Goal: Transaction & Acquisition: Book appointment/travel/reservation

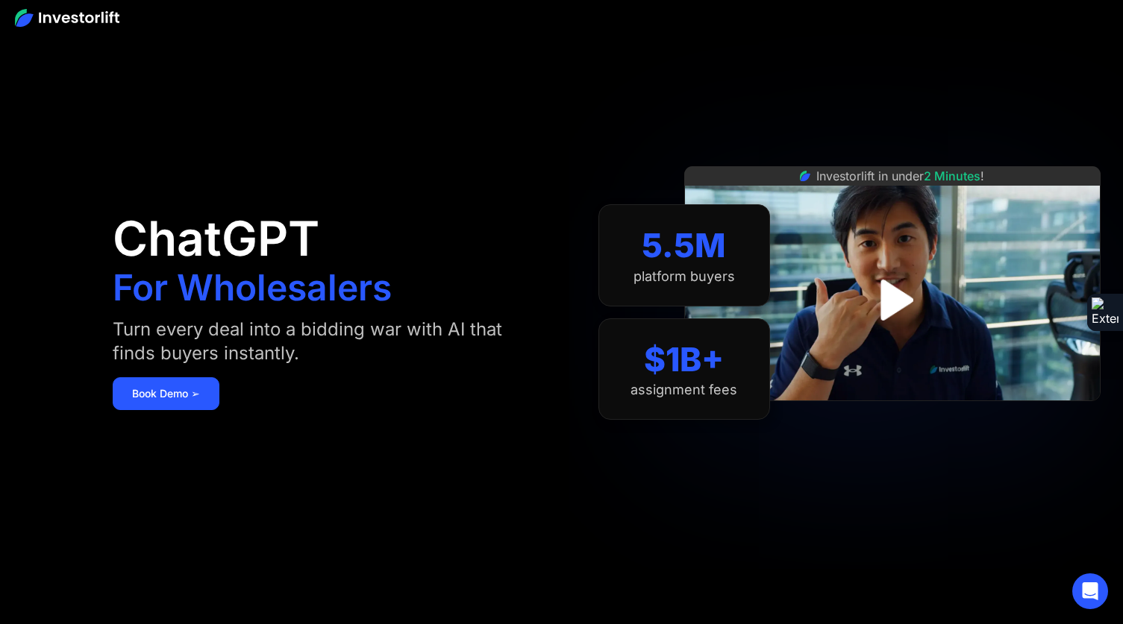
click at [169, 388] on link "Book Demo ➢" at bounding box center [166, 393] width 107 height 33
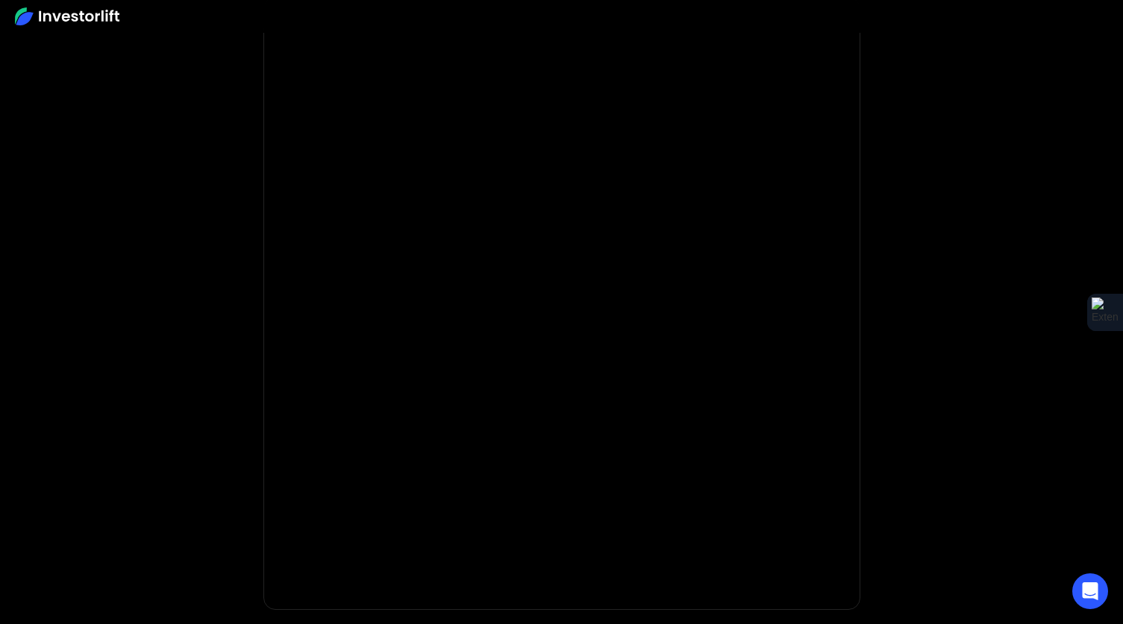
scroll to position [66, 0]
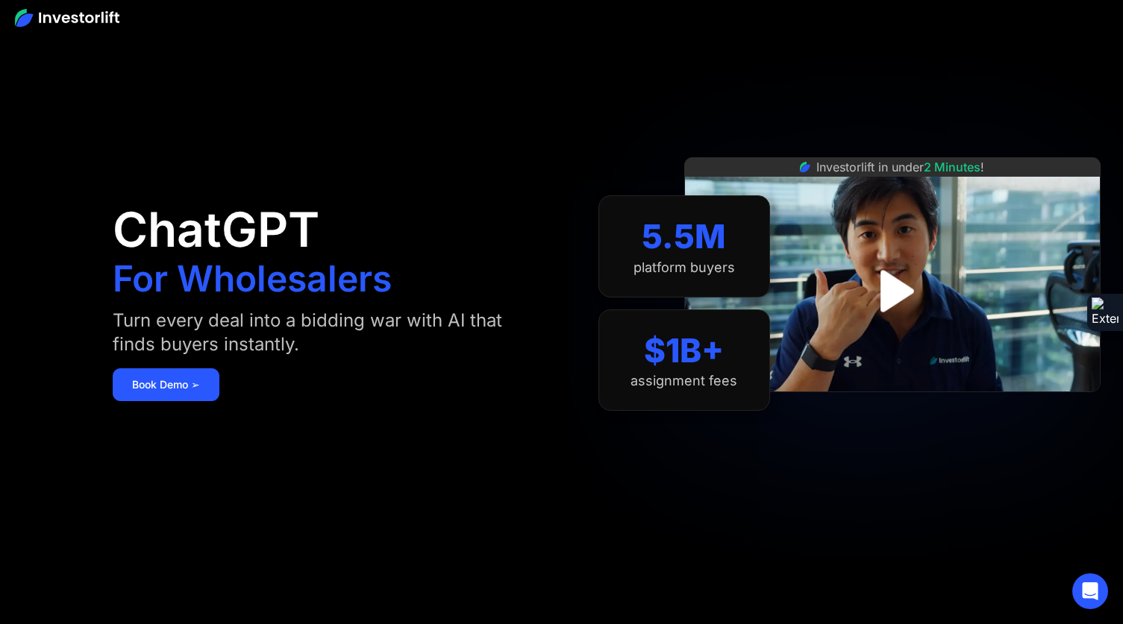
scroll to position [19, 0]
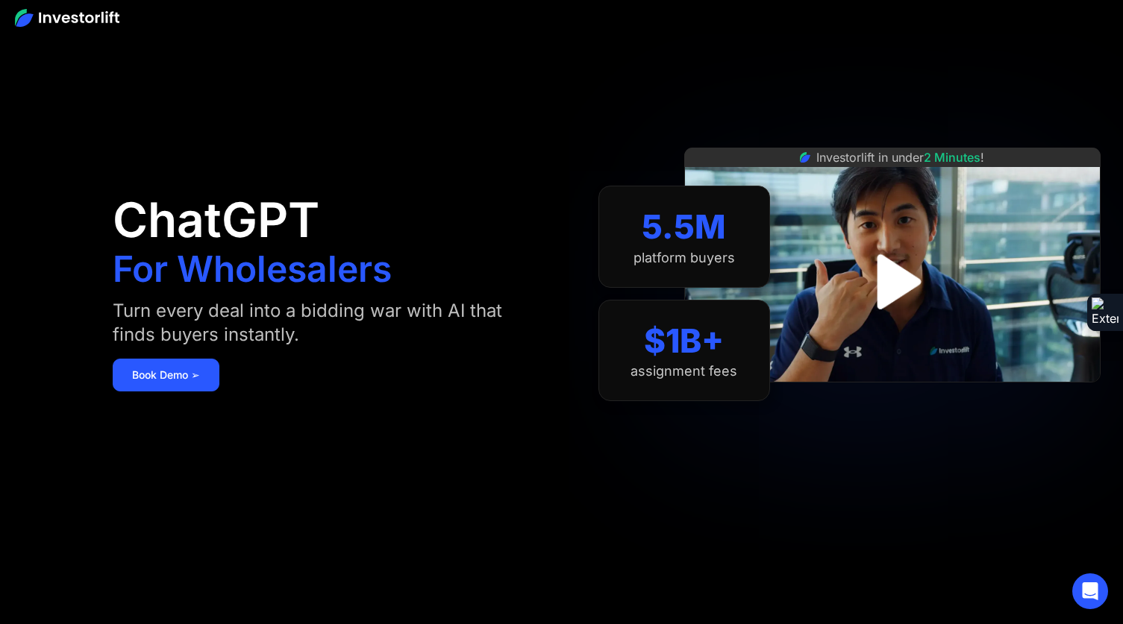
click at [906, 269] on img "open lightbox" at bounding box center [891, 281] width 99 height 99
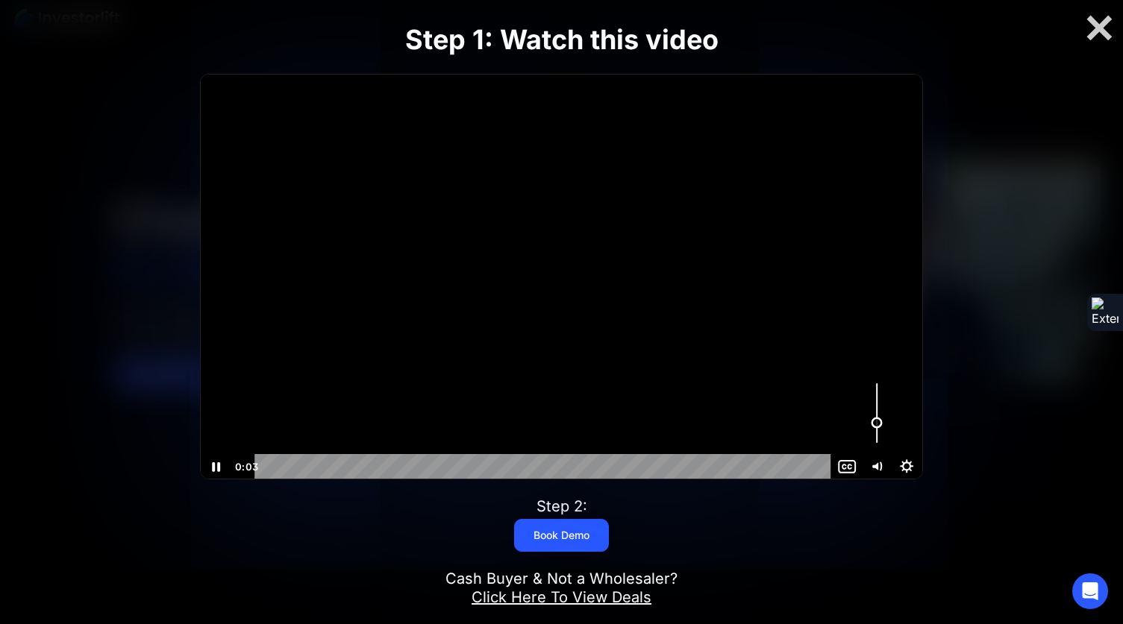
click at [882, 423] on div "Volume" at bounding box center [877, 413] width 30 height 83
click at [877, 430] on div "Volume" at bounding box center [876, 429] width 11 height 11
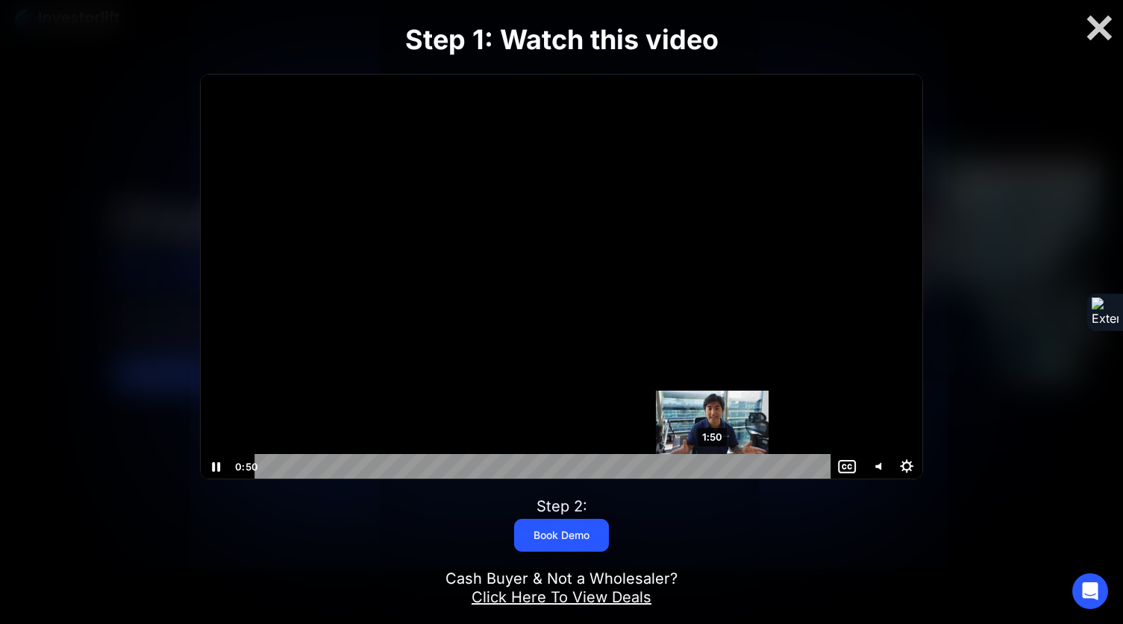
click at [712, 465] on div "1:50" at bounding box center [545, 466] width 558 height 25
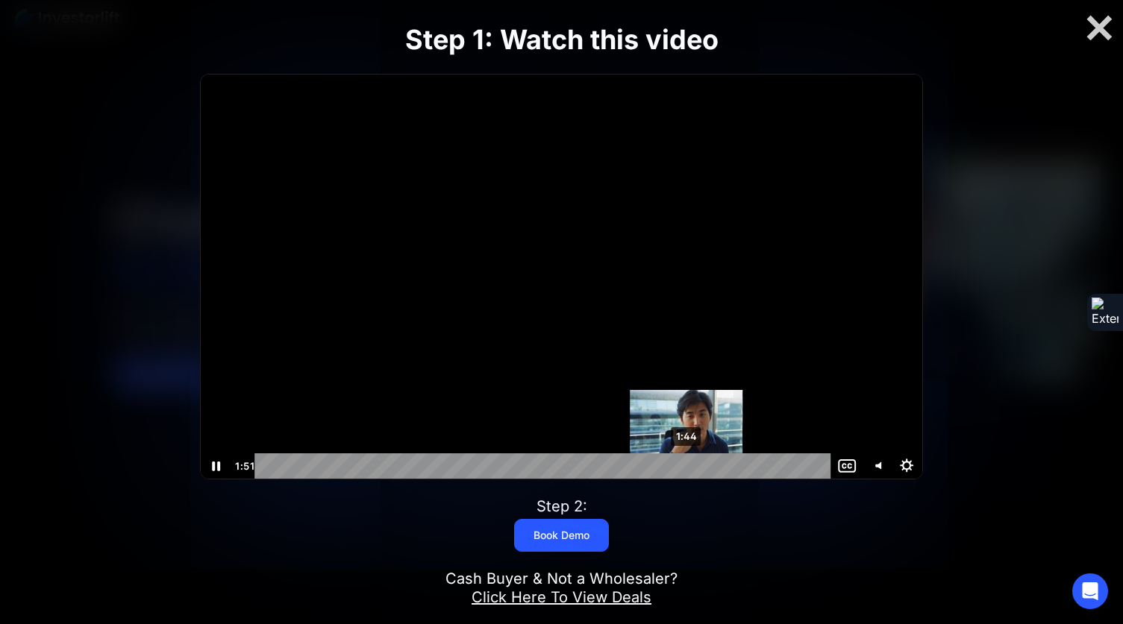
click at [677, 468] on div "1:44" at bounding box center [545, 466] width 558 height 25
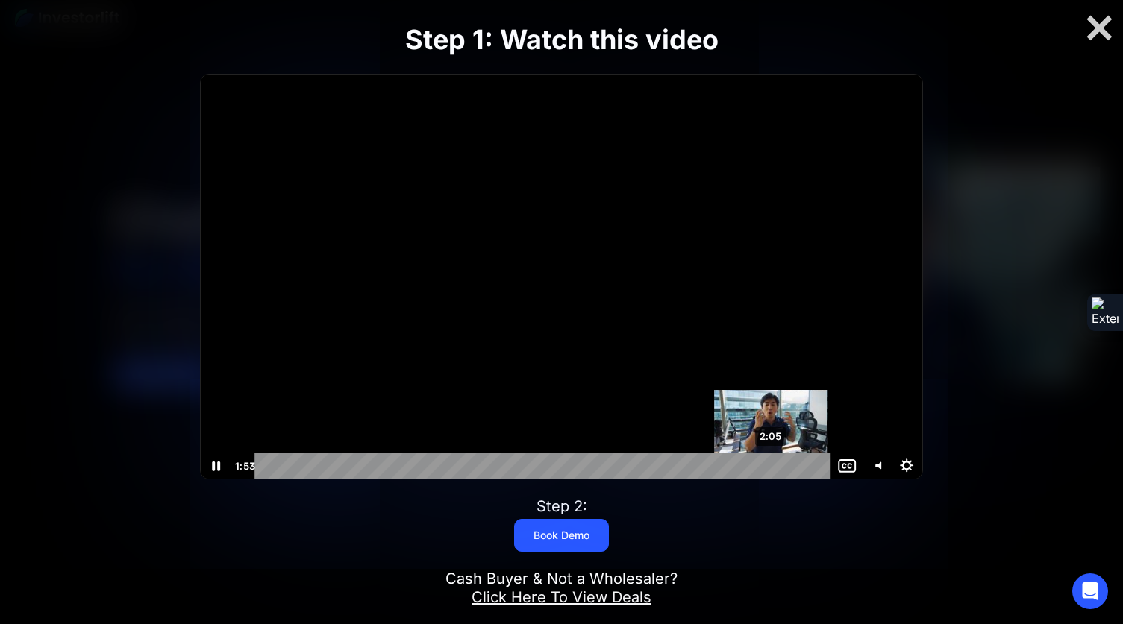
click at [771, 468] on div "2:05" at bounding box center [545, 466] width 558 height 25
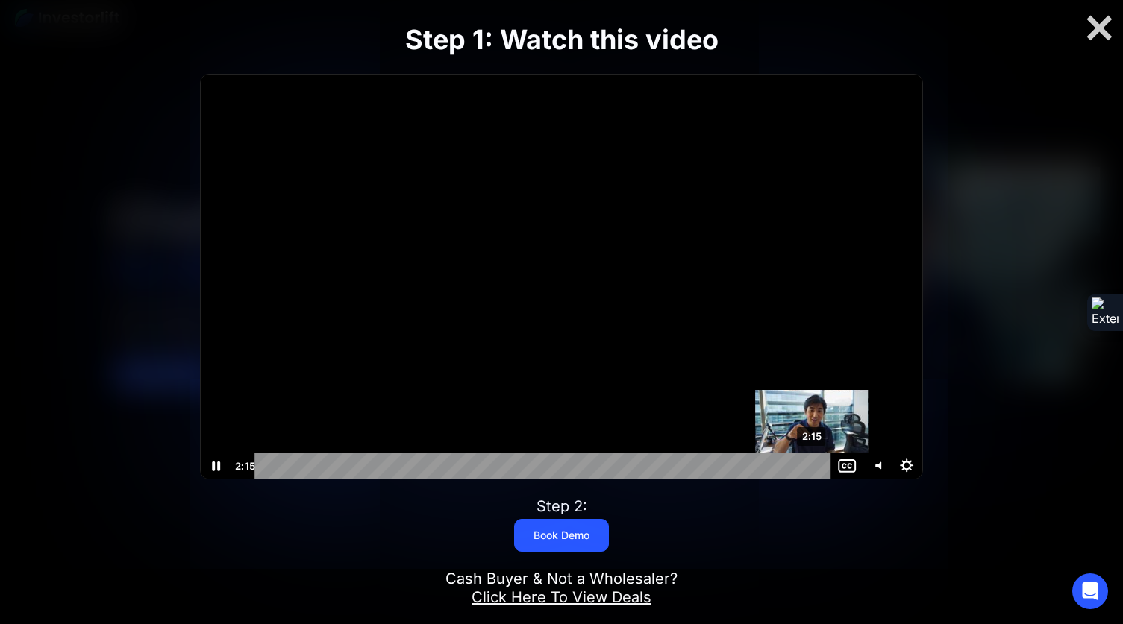
click at [812, 465] on div "2:15" at bounding box center [545, 466] width 558 height 25
click at [219, 469] on icon "Pause" at bounding box center [216, 467] width 8 height 10
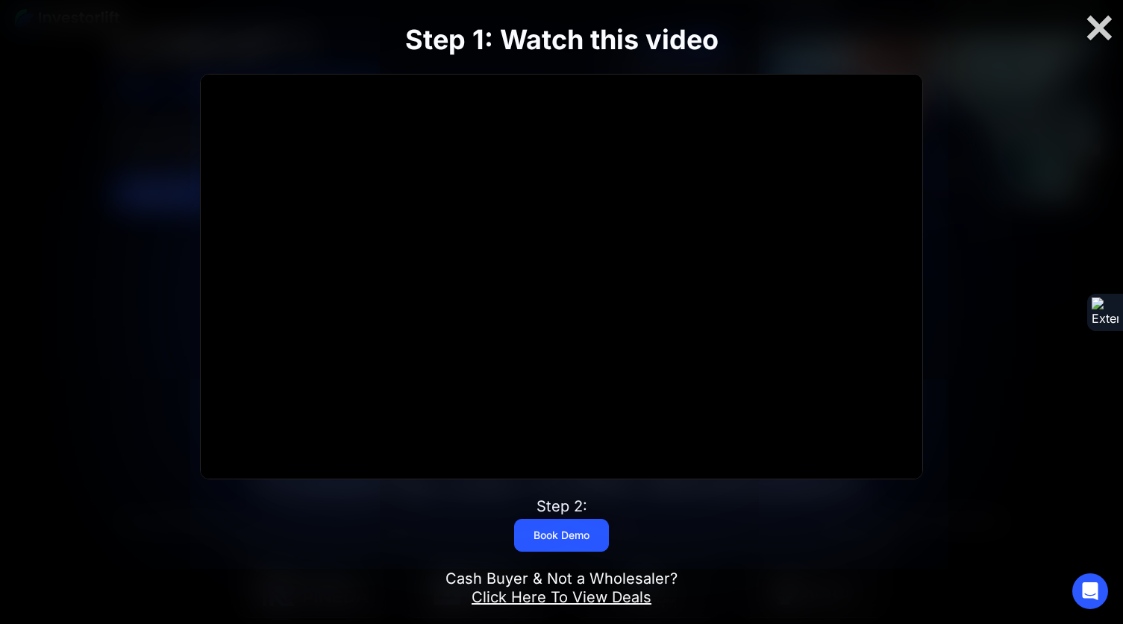
scroll to position [383, 0]
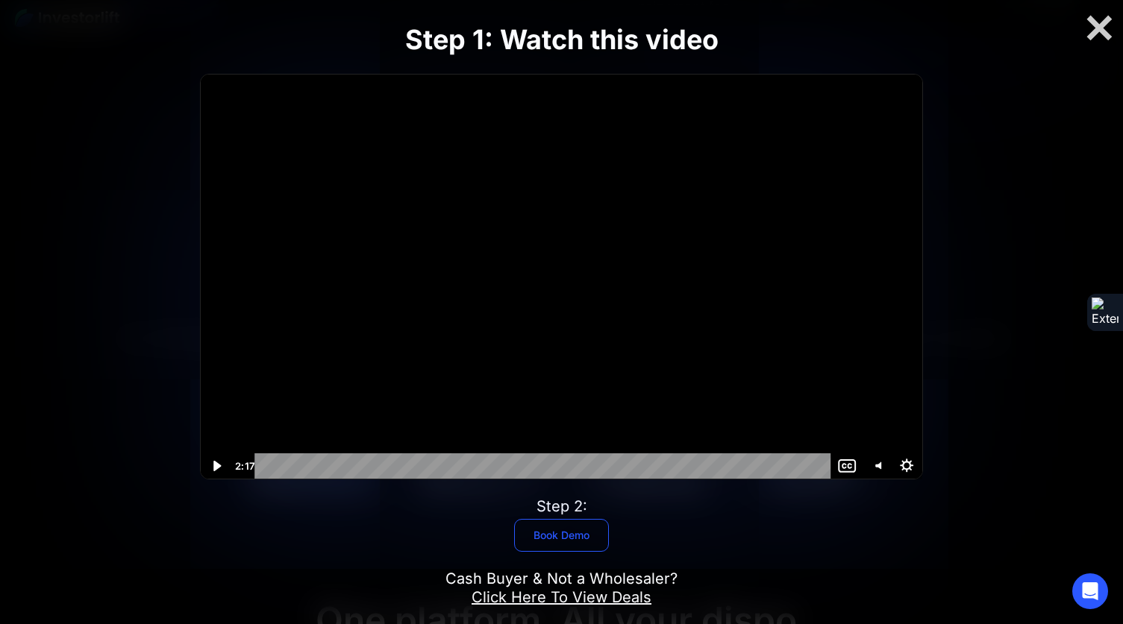
click at [560, 533] on link "Book Demo" at bounding box center [561, 535] width 95 height 33
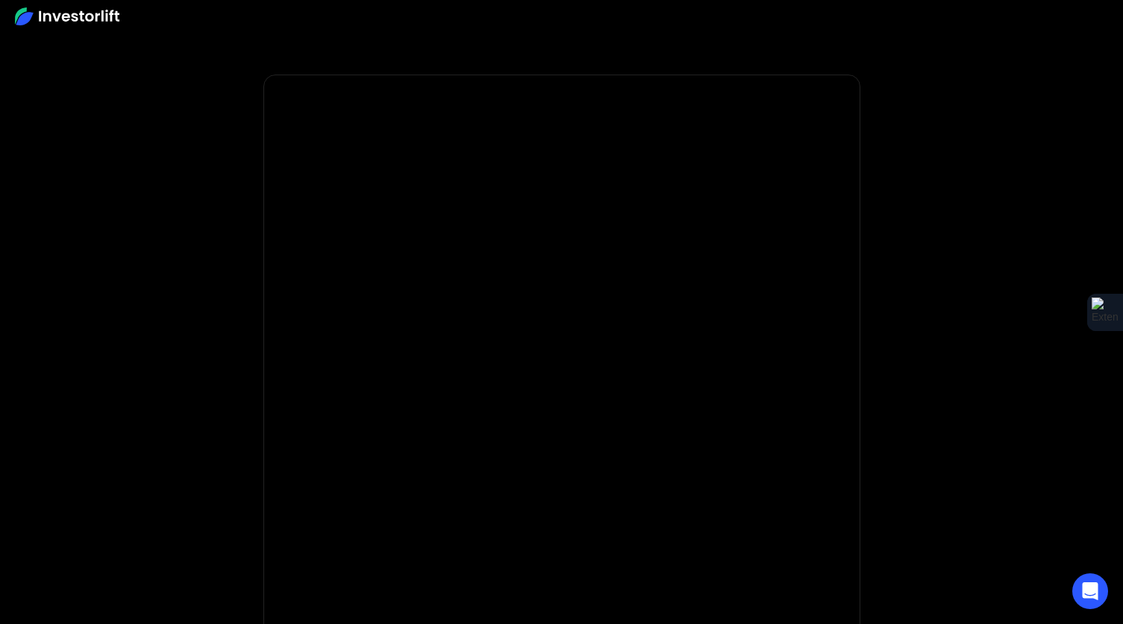
scroll to position [19, 0]
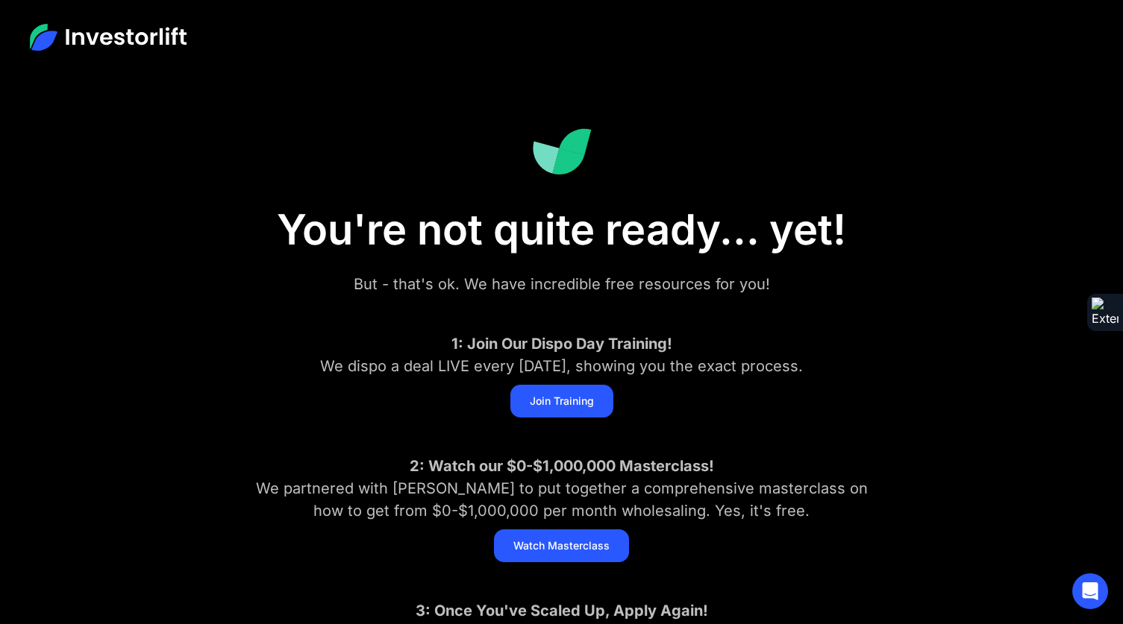
click at [75, 28] on img at bounding box center [108, 37] width 157 height 27
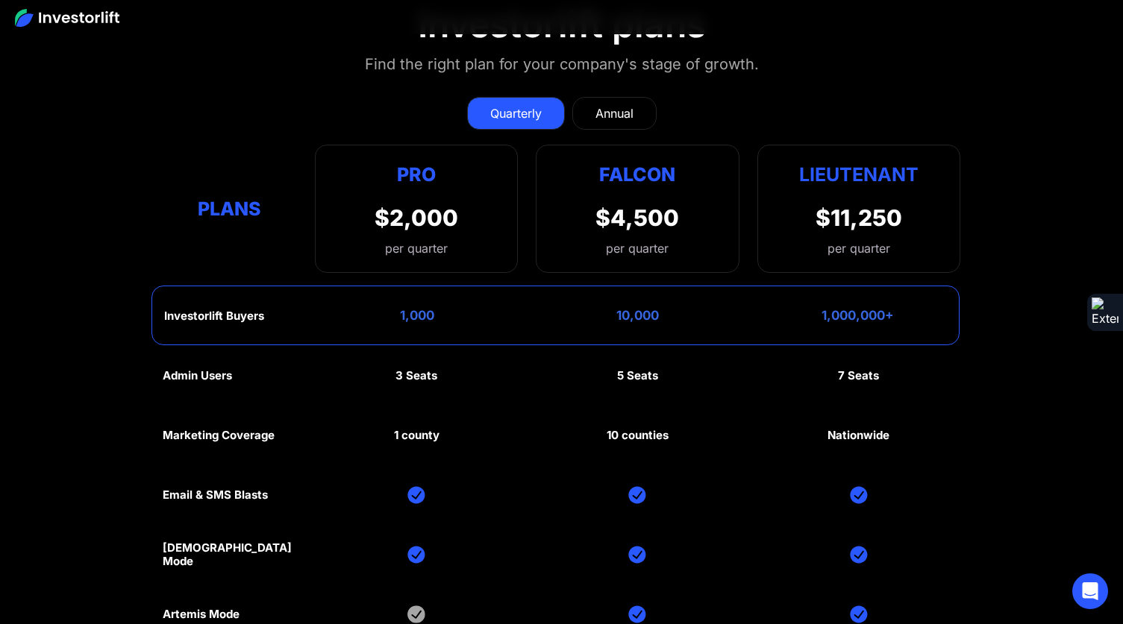
scroll to position [6753, 0]
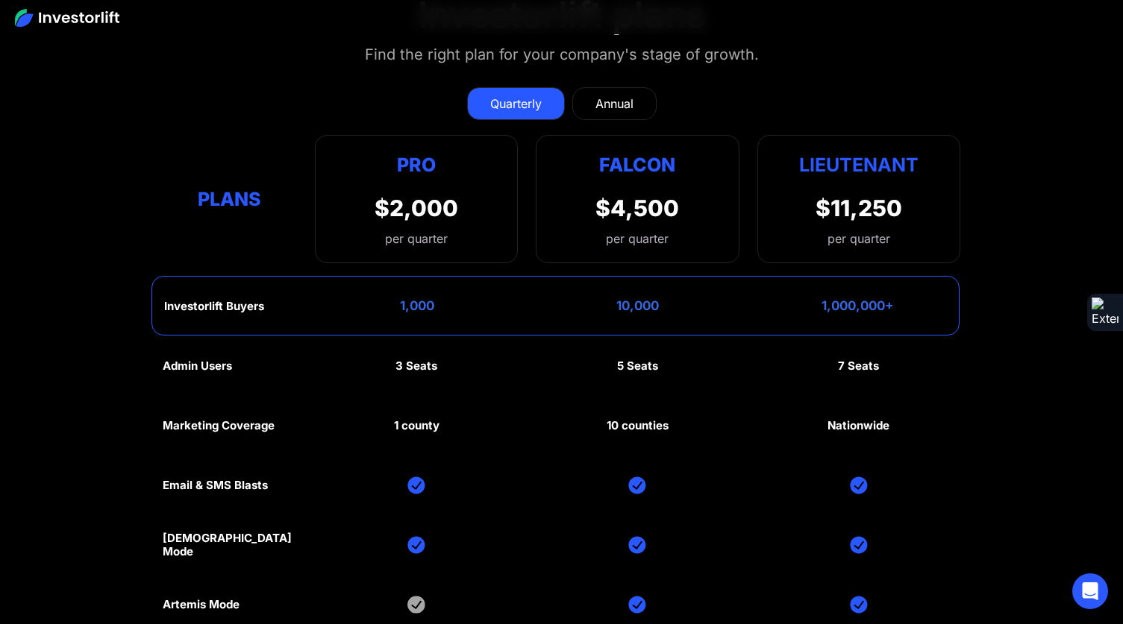
click at [596, 95] on div "Annual" at bounding box center [614, 104] width 38 height 18
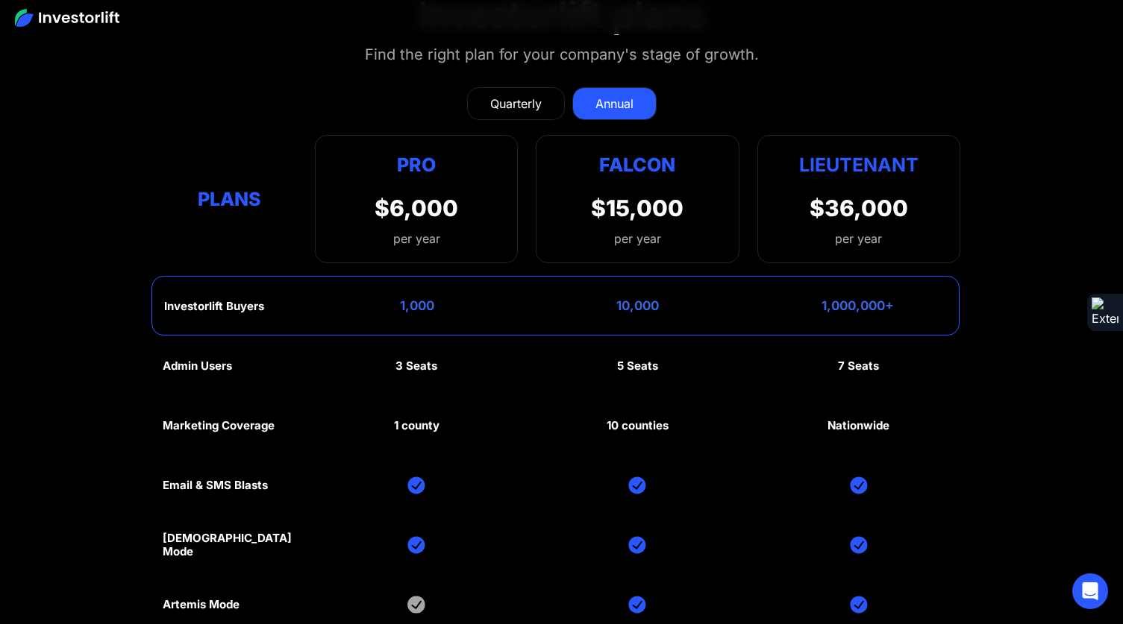
click at [507, 95] on div "Quarterly" at bounding box center [515, 104] width 51 height 18
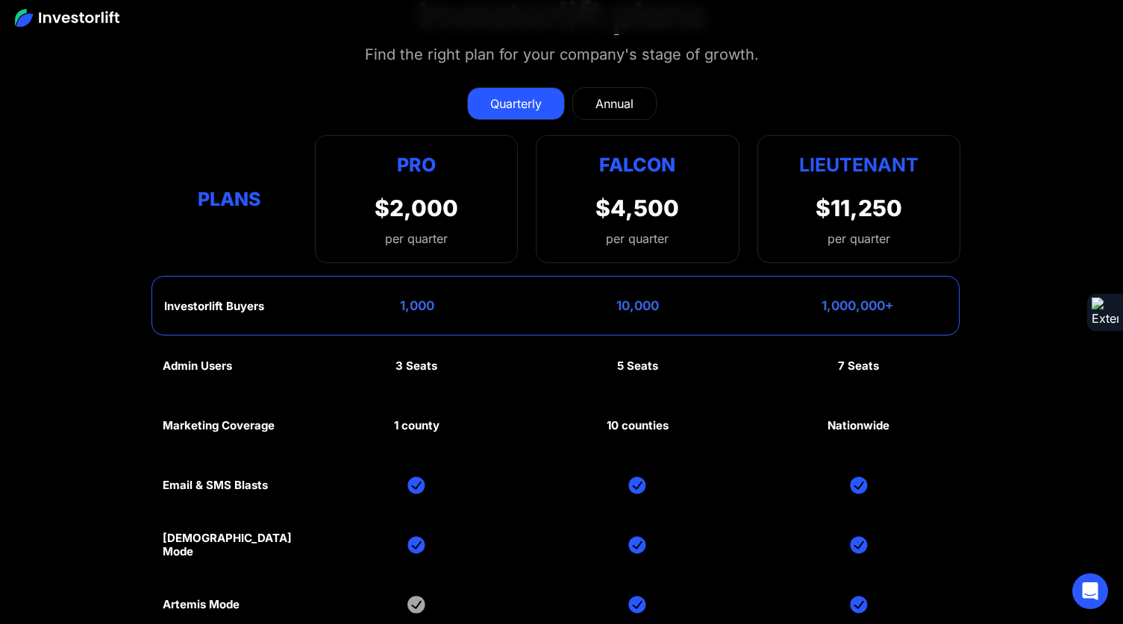
scroll to position [6909, 0]
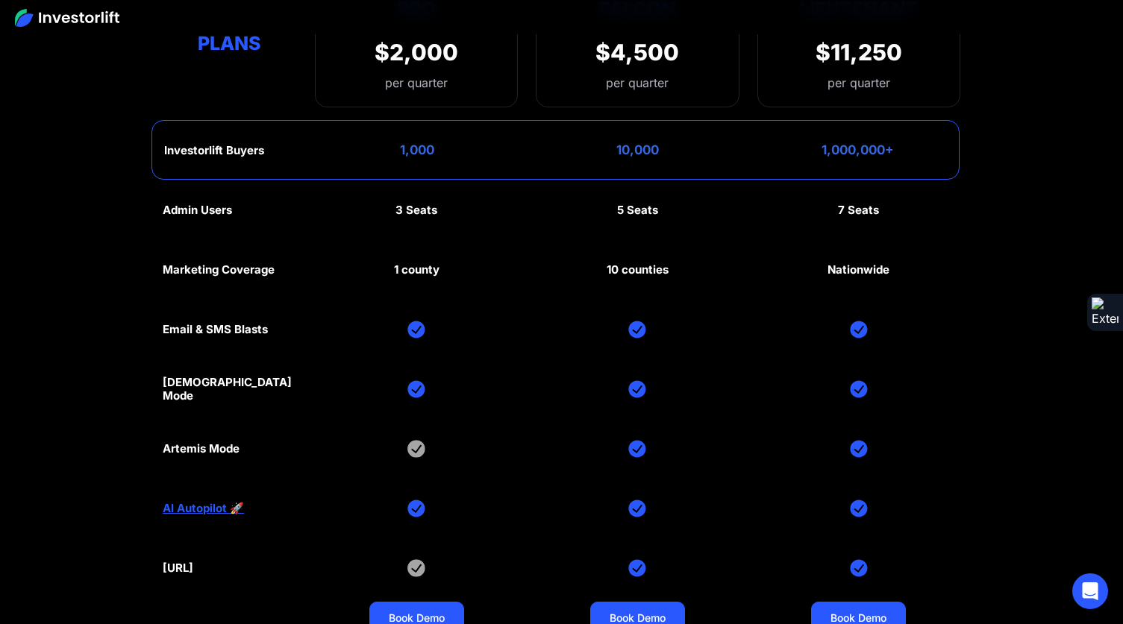
click at [420, 263] on div "1 county" at bounding box center [417, 269] width 46 height 13
drag, startPoint x: 418, startPoint y: 238, endPoint x: 393, endPoint y: 240, distance: 25.5
click at [394, 263] on div "1 county" at bounding box center [417, 269] width 46 height 13
click at [191, 263] on div "Marketing Coverage" at bounding box center [219, 269] width 112 height 13
drag, startPoint x: 191, startPoint y: 245, endPoint x: 407, endPoint y: 234, distance: 215.9
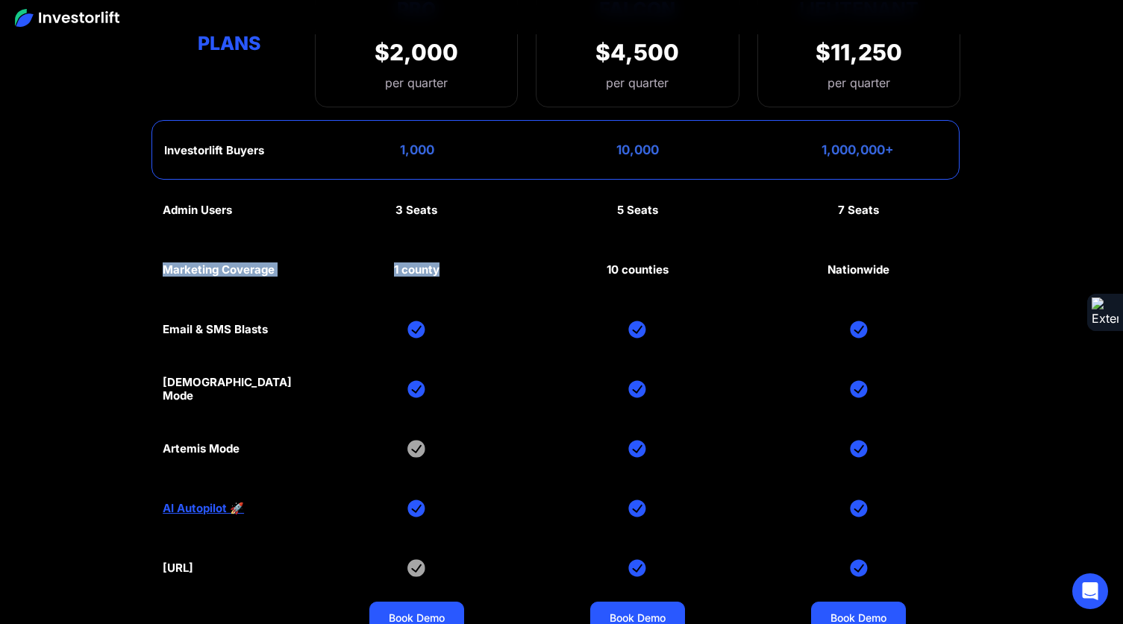
click at [407, 234] on div "Admin Users 3 Seats 5 Seats 7 Seats Marketing Coverage 1 county 10 counties Nat…" at bounding box center [561, 419] width 797 height 477
click at [407, 230] on div "Admin Users 3 Seats 5 Seats 7 Seats Marketing Coverage 1 county 10 counties Nat…" at bounding box center [561, 419] width 797 height 477
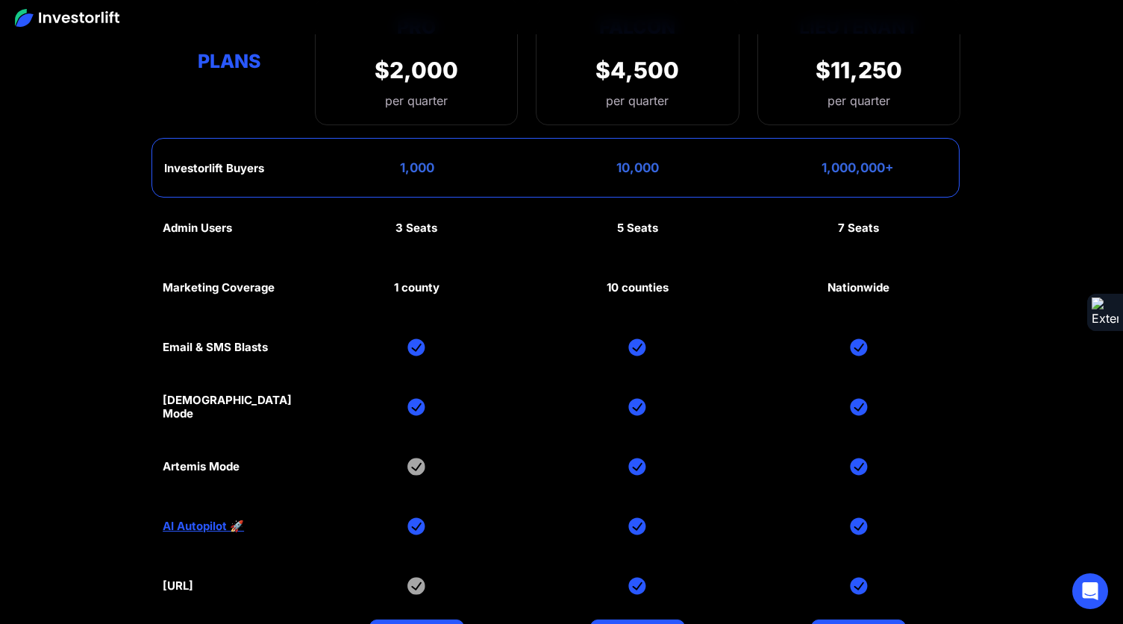
click at [189, 264] on div "Admin Users 3 Seats 5 Seats 7 Seats Marketing Coverage 1 county 10 counties Nat…" at bounding box center [561, 436] width 797 height 477
drag, startPoint x: 189, startPoint y: 264, endPoint x: 235, endPoint y: 255, distance: 47.1
click at [235, 255] on div "Admin Users 3 Seats 5 Seats 7 Seats Marketing Coverage 1 county 10 counties Nat…" at bounding box center [561, 436] width 797 height 477
click at [433, 281] on div "1 county" at bounding box center [417, 287] width 46 height 13
click at [198, 281] on div "Marketing Coverage" at bounding box center [219, 287] width 112 height 13
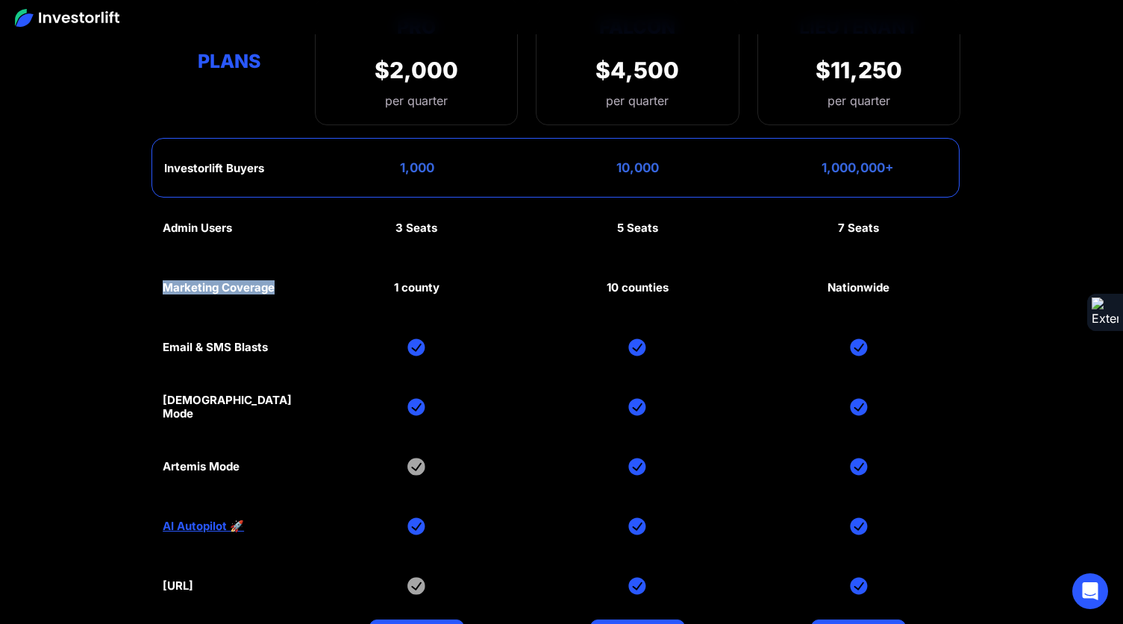
drag, startPoint x: 198, startPoint y: 259, endPoint x: 240, endPoint y: 259, distance: 42.5
click at [240, 281] on div "Marketing Coverage" at bounding box center [219, 287] width 112 height 13
click at [222, 460] on div "Artemis Mode" at bounding box center [201, 466] width 77 height 13
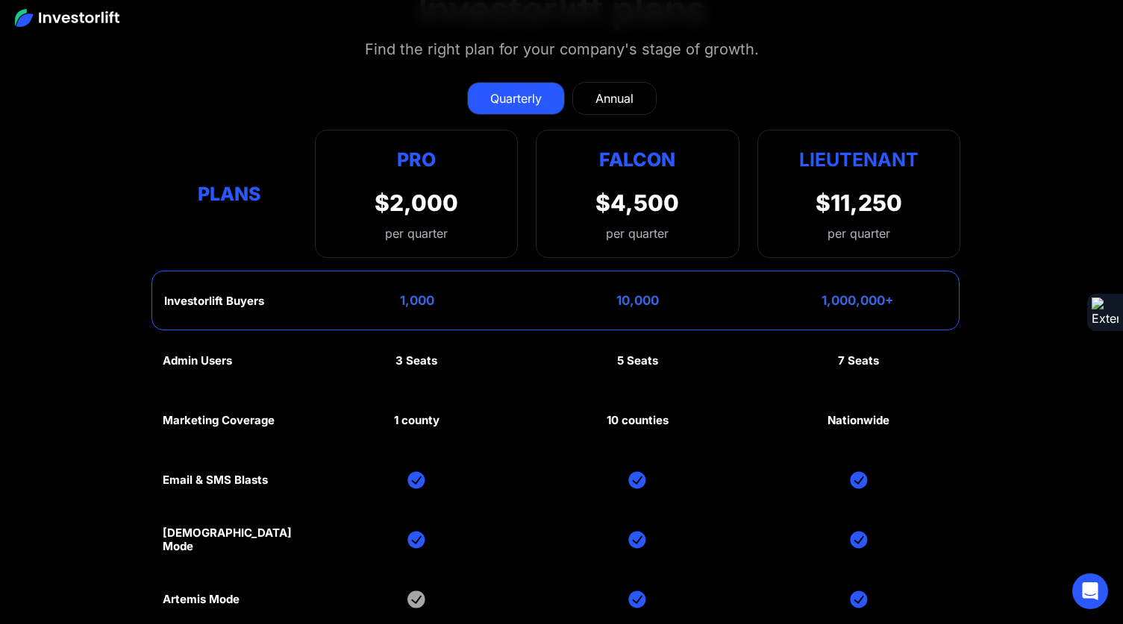
scroll to position [6686, 0]
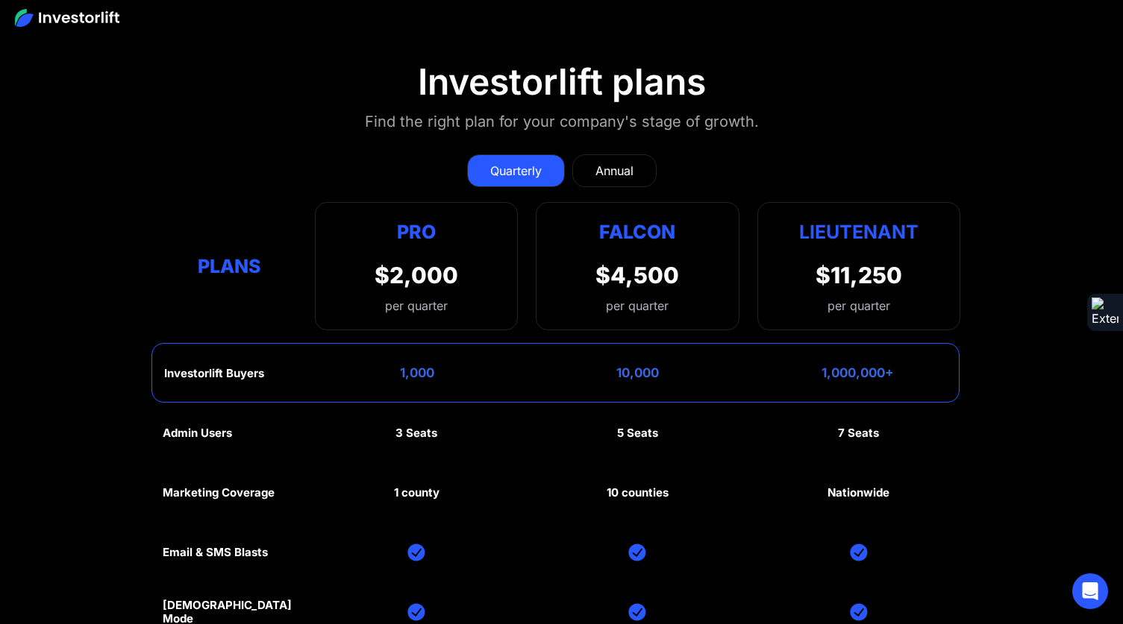
click at [623, 162] on div "Annual" at bounding box center [614, 171] width 38 height 18
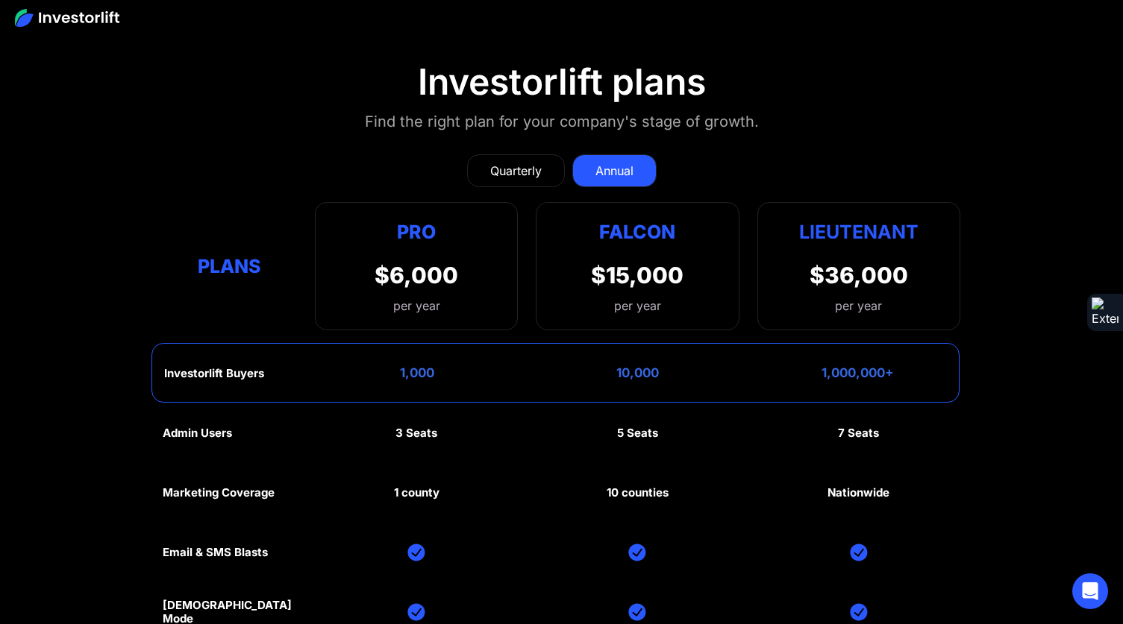
click at [536, 162] on div "Quarterly" at bounding box center [515, 171] width 51 height 18
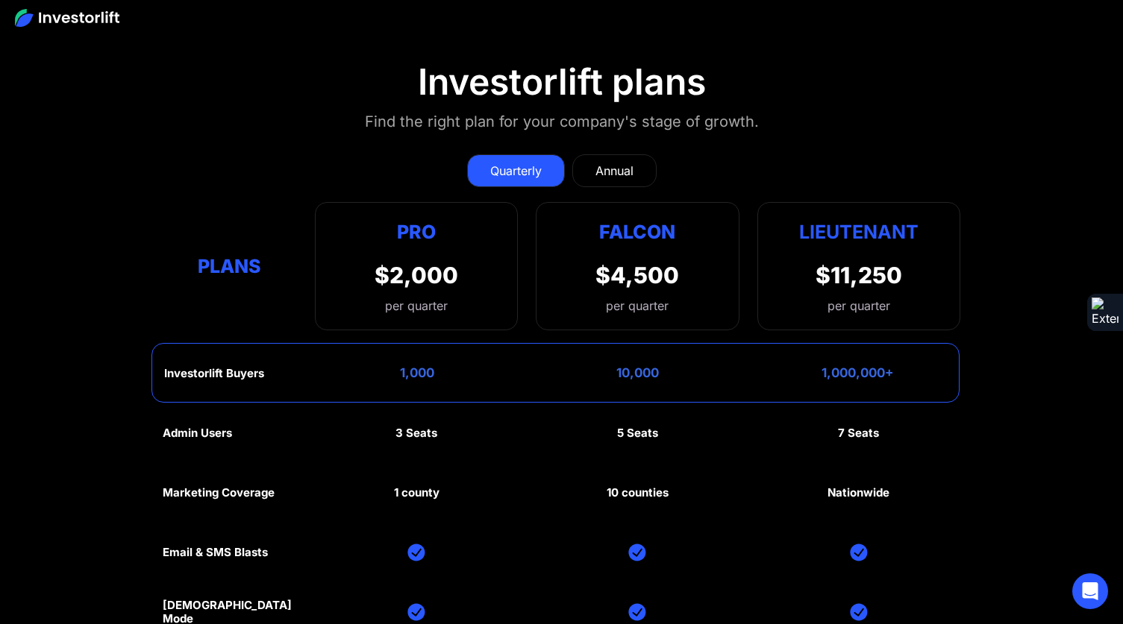
click at [481, 254] on div "Pro $2,000 per quarter Pro Falcon Ltnt. Users 3 10 Unltd Buyer Limit 100k 500k …" at bounding box center [416, 266] width 203 height 128
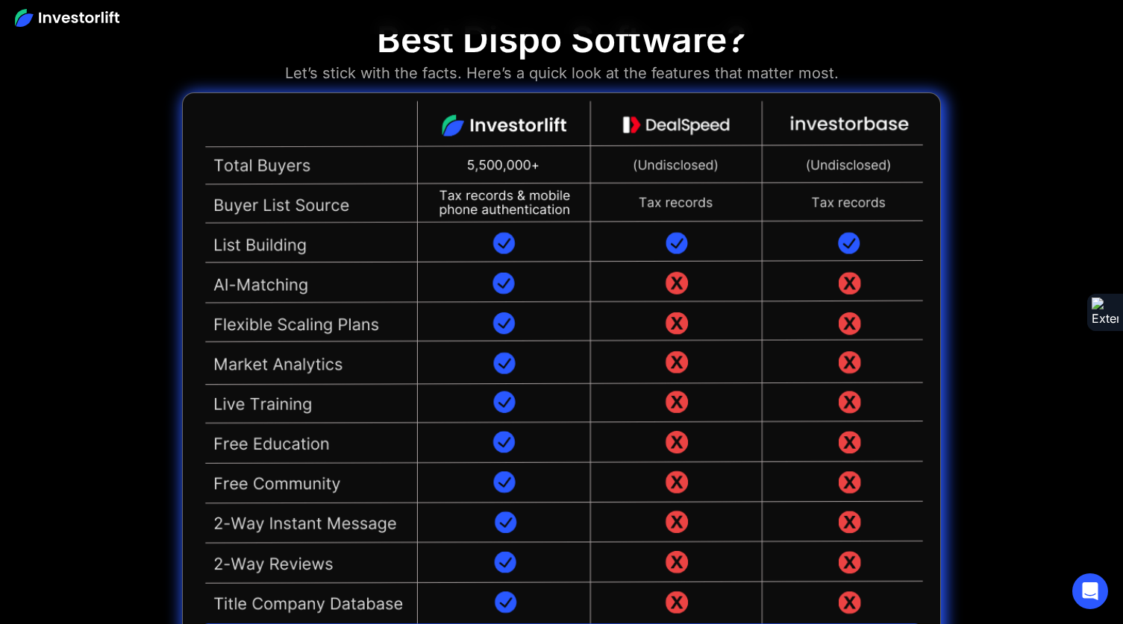
scroll to position [3451, 0]
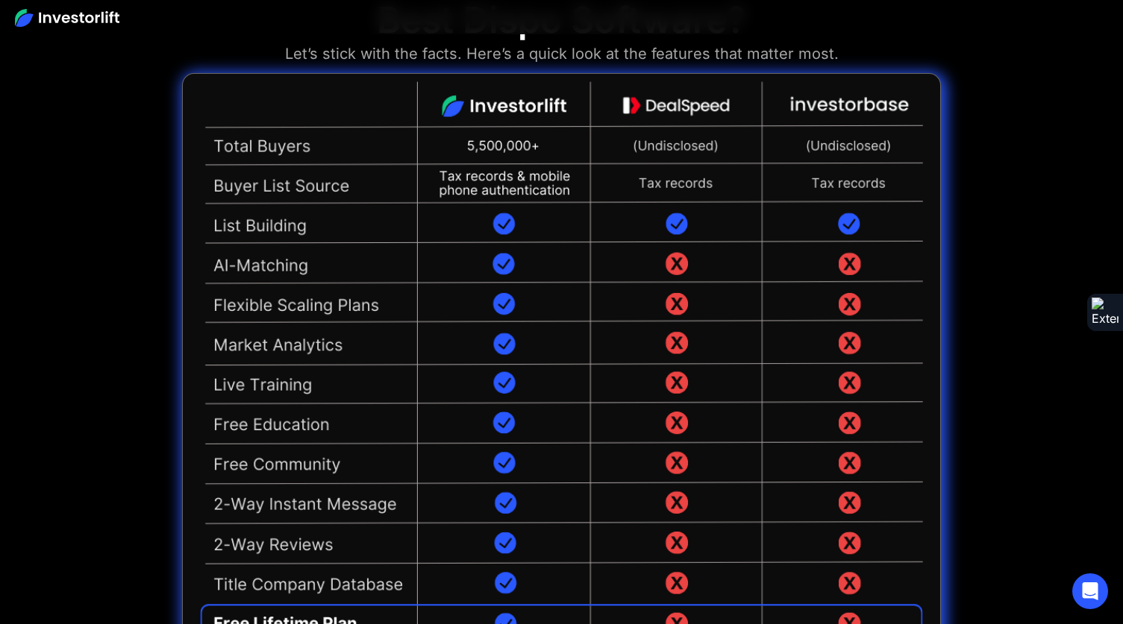
click at [970, 51] on div "Best Dispo Software? Let’s stick with the facts. Here’s a quick look at the fea…" at bounding box center [561, 325] width 1123 height 728
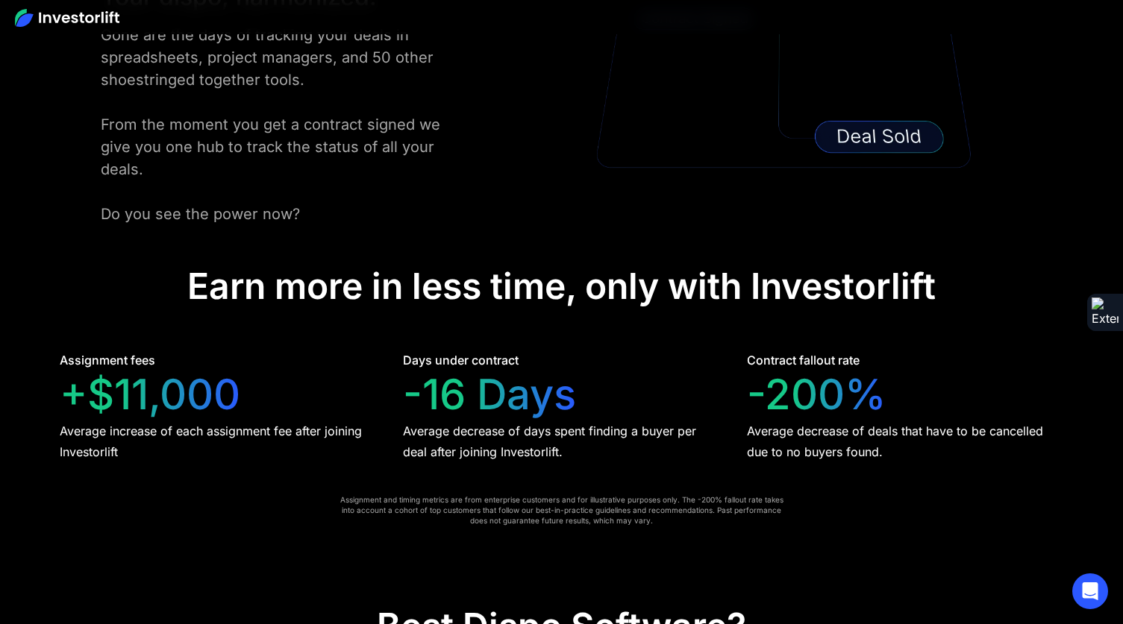
scroll to position [2764, 0]
